Goal: Book appointment/travel/reservation

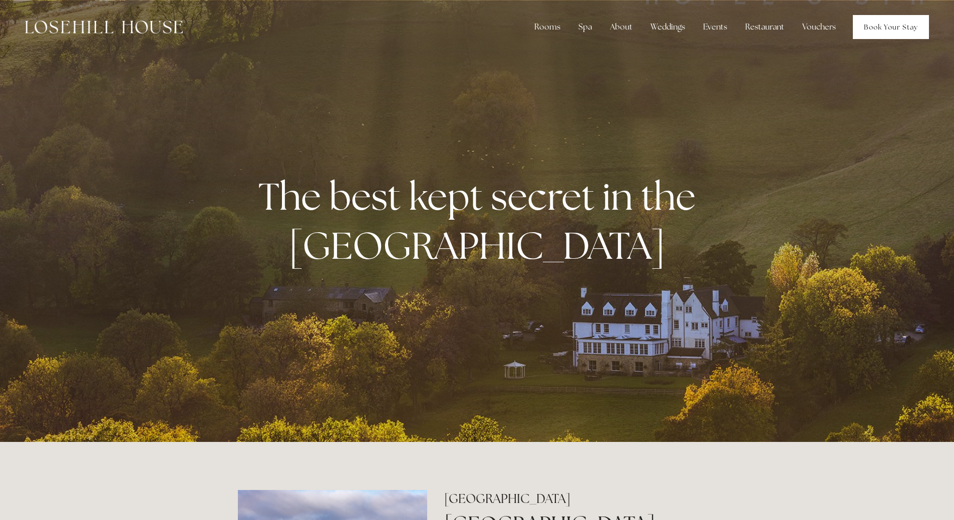
click at [906, 34] on link "Book Your Stay" at bounding box center [891, 27] width 76 height 24
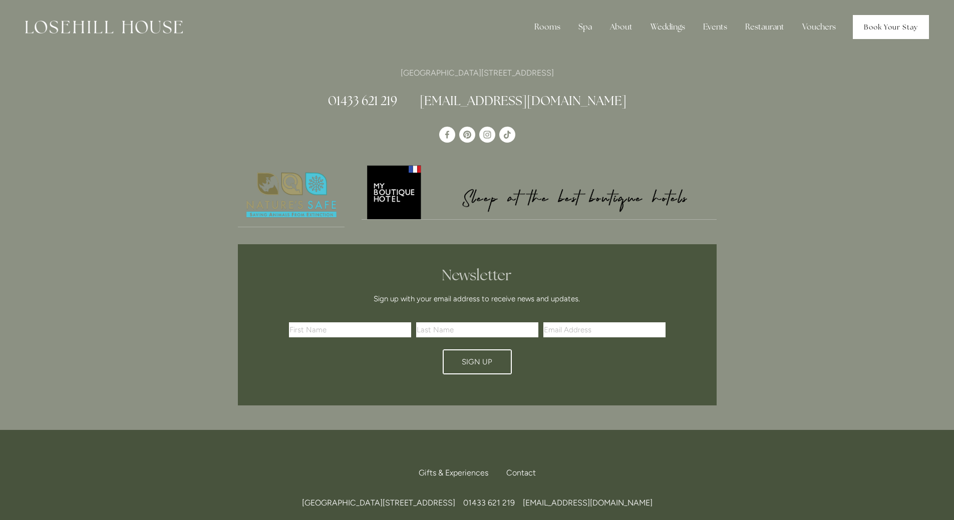
click at [887, 32] on link "Book Your Stay" at bounding box center [891, 27] width 76 height 24
click at [128, 28] on img at bounding box center [104, 27] width 158 height 13
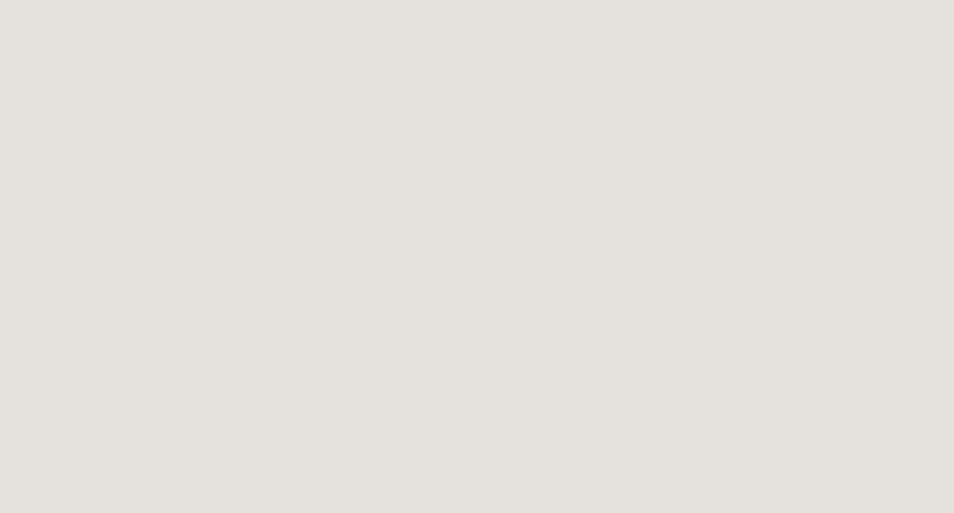
scroll to position [1417, 0]
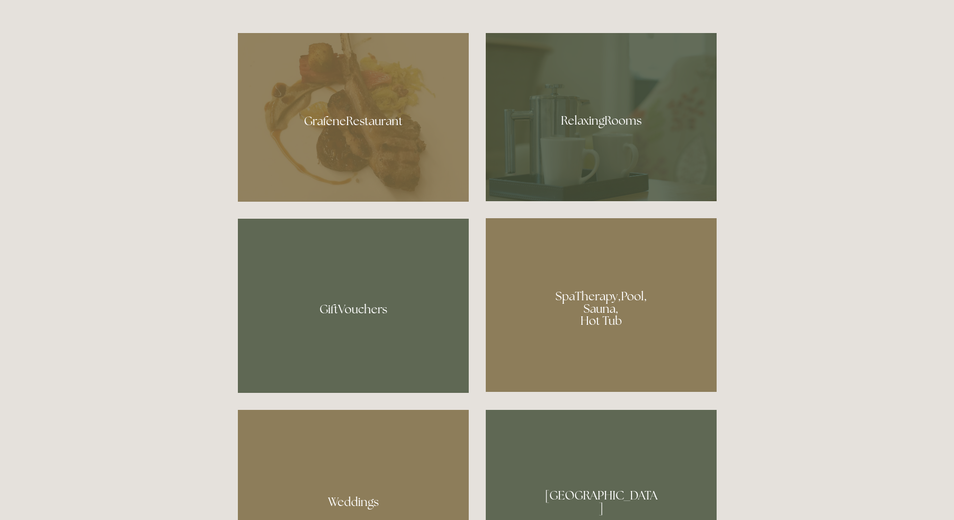
scroll to position [701, 0]
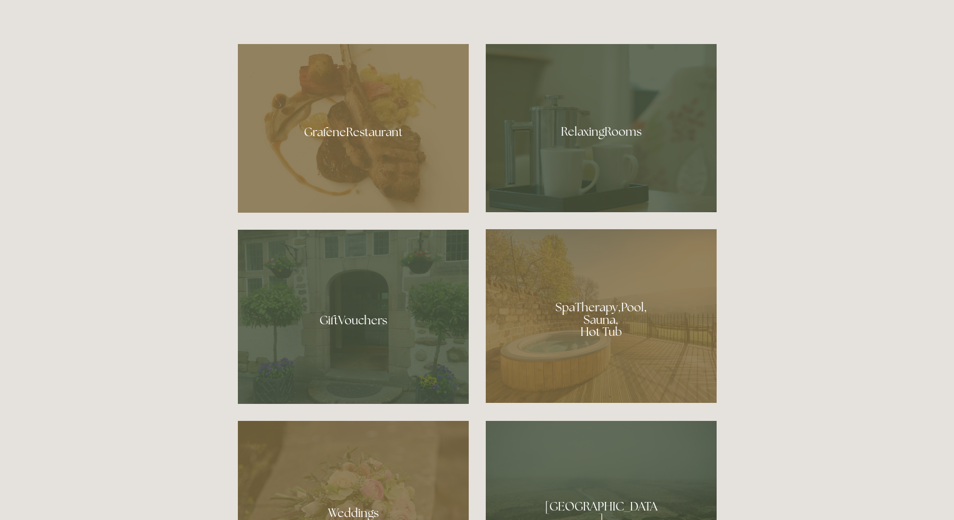
click at [585, 165] on div at bounding box center [601, 128] width 231 height 168
